Goal: Check status: Check status

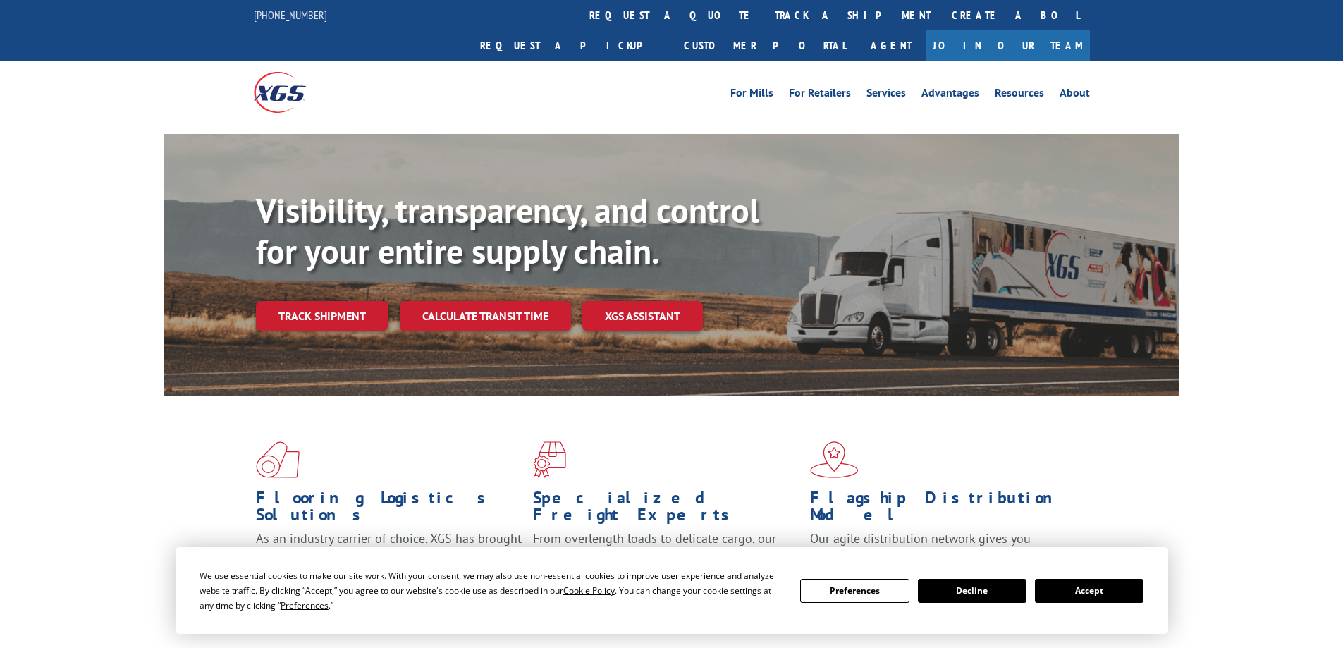
click at [352, 309] on div "Visibility, transparency, and control for your entire supply chain. Track shipm…" at bounding box center [718, 288] width 924 height 197
click at [340, 301] on link "Track shipment" at bounding box center [322, 316] width 133 height 30
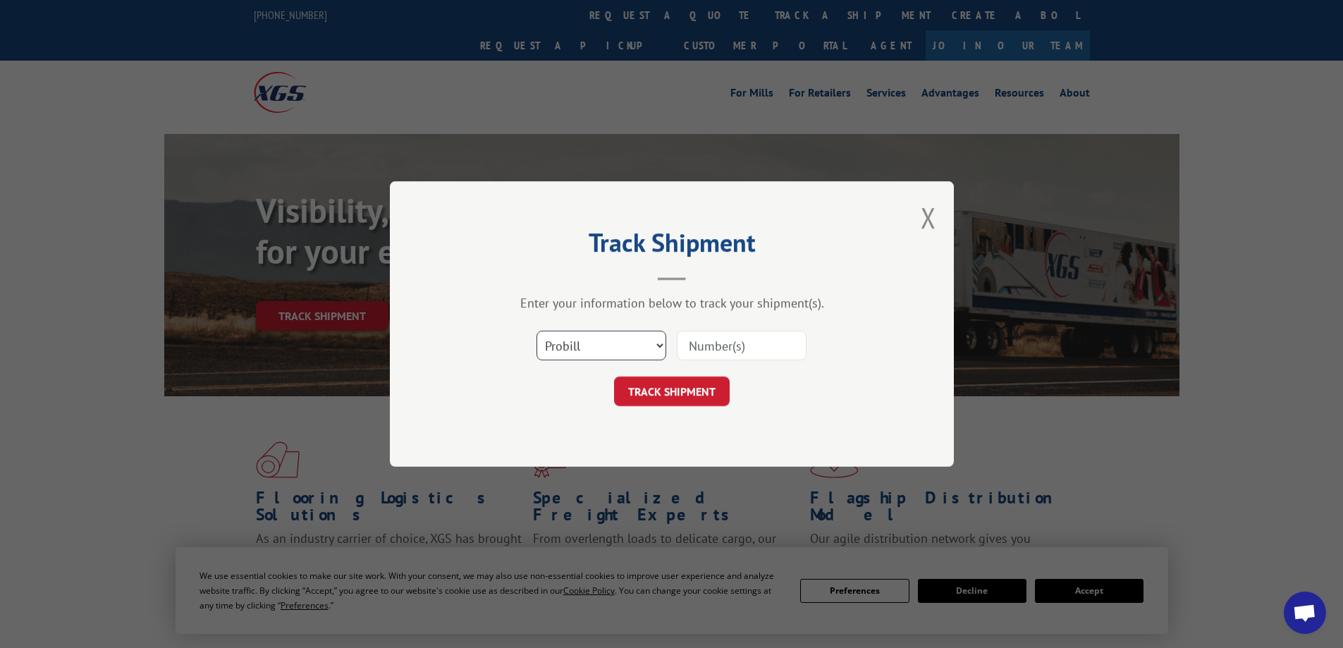
click at [584, 336] on select "Select category... Probill BOL PO" at bounding box center [602, 346] width 130 height 30
select select "po"
click at [537, 331] on select "Select category... Probill BOL PO" at bounding box center [602, 346] width 130 height 30
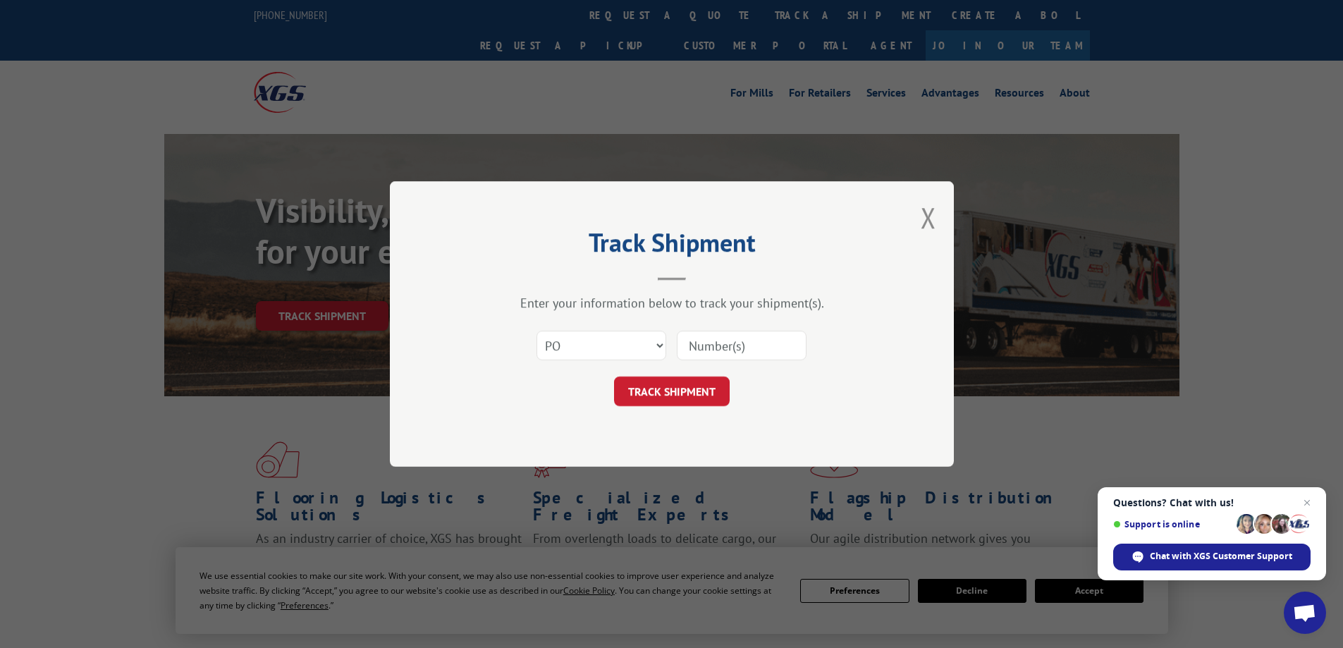
paste input "05497492-1"
type input "05497492-1"
click at [674, 384] on button "TRACK SHIPMENT" at bounding box center [672, 392] width 116 height 30
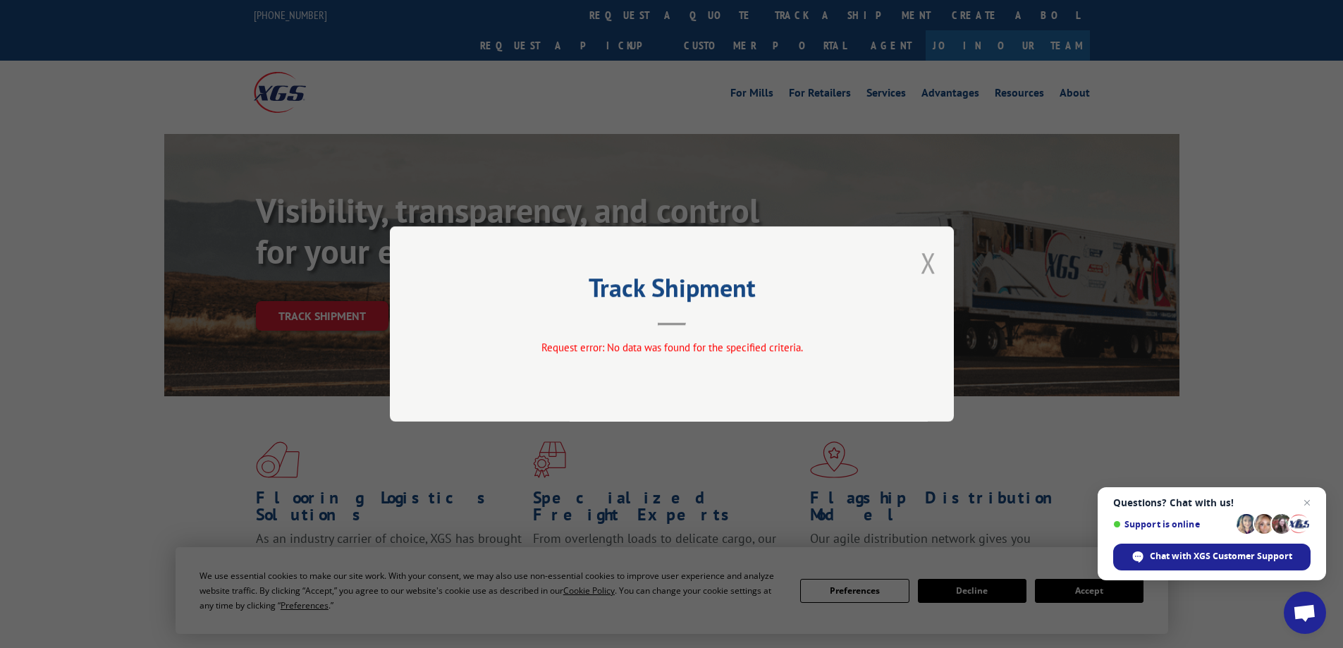
click at [928, 255] on button "Close modal" at bounding box center [929, 262] width 16 height 37
